Goal: Download file/media

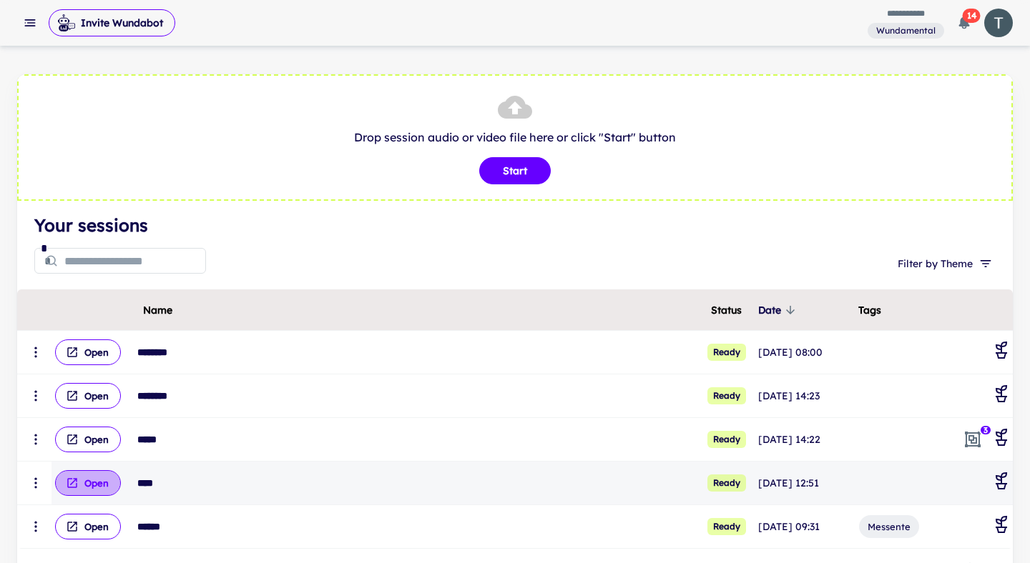
click at [98, 486] on button "Open" at bounding box center [88, 483] width 66 height 26
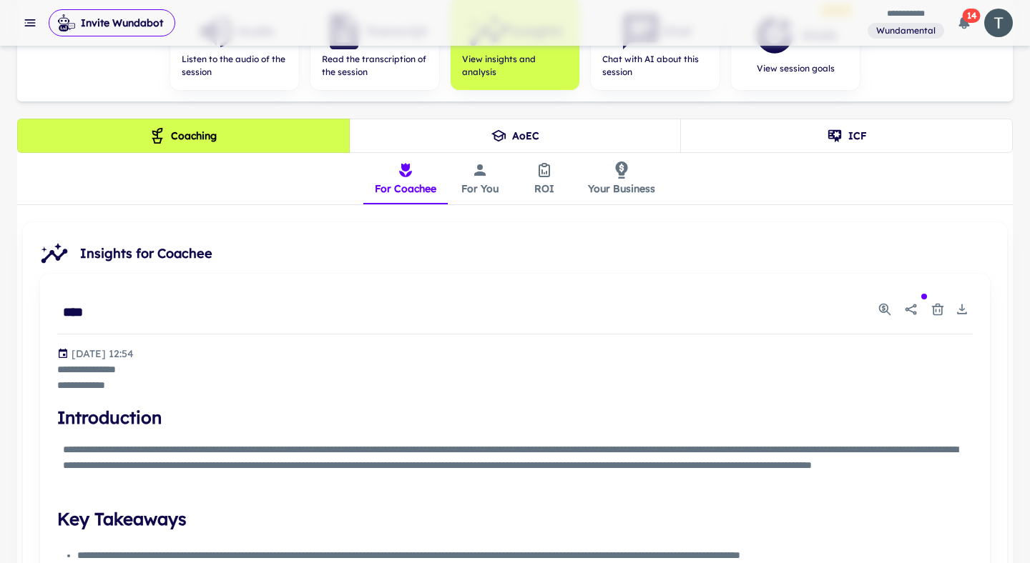
scroll to position [347, 0]
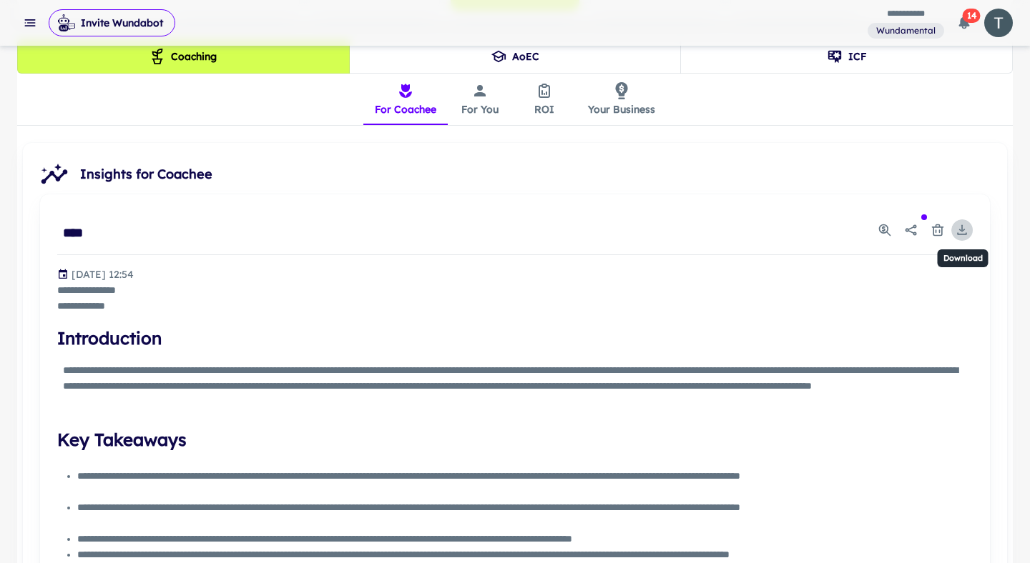
click at [962, 232] on icon "Download" at bounding box center [962, 230] width 14 height 14
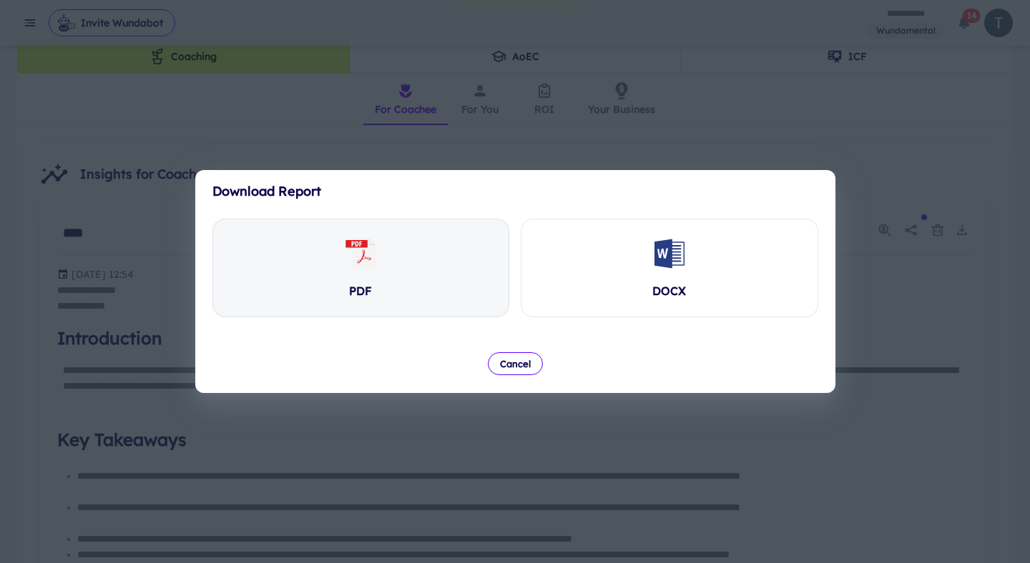
click at [429, 282] on div "PDF" at bounding box center [361, 268] width 296 height 97
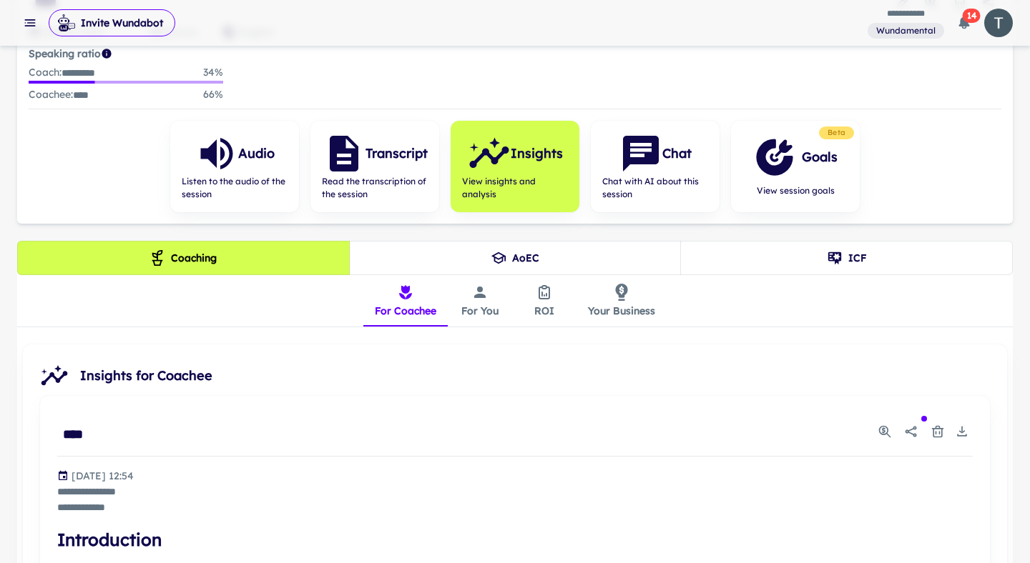
scroll to position [0, 0]
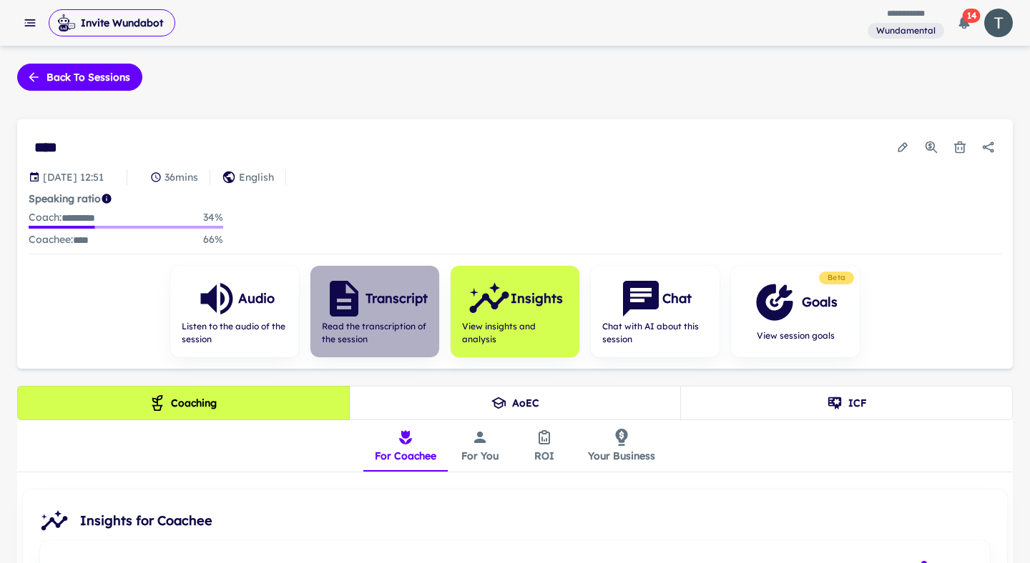
click at [358, 322] on span "Read the transcription of the session" at bounding box center [375, 333] width 106 height 26
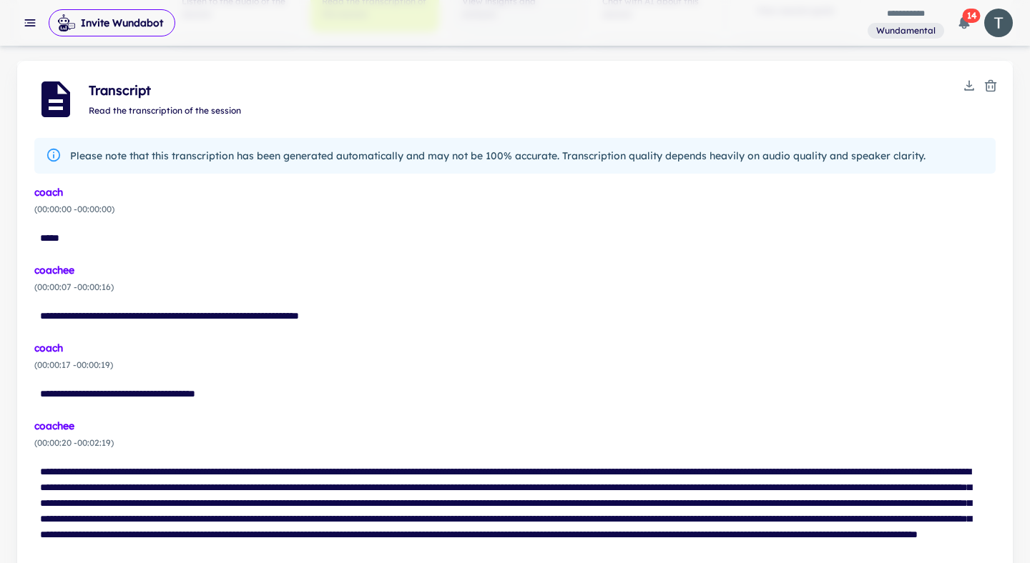
scroll to position [199, 0]
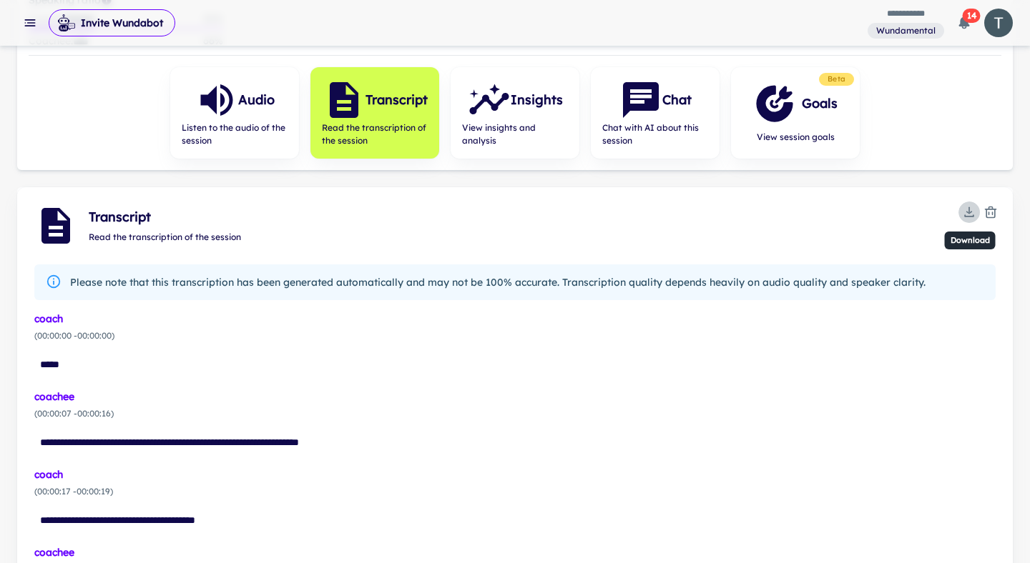
click at [960, 211] on button "Download" at bounding box center [968, 212] width 21 height 21
click at [960, 237] on li "Download TXT" at bounding box center [968, 239] width 89 height 24
